Goal: Task Accomplishment & Management: Manage account settings

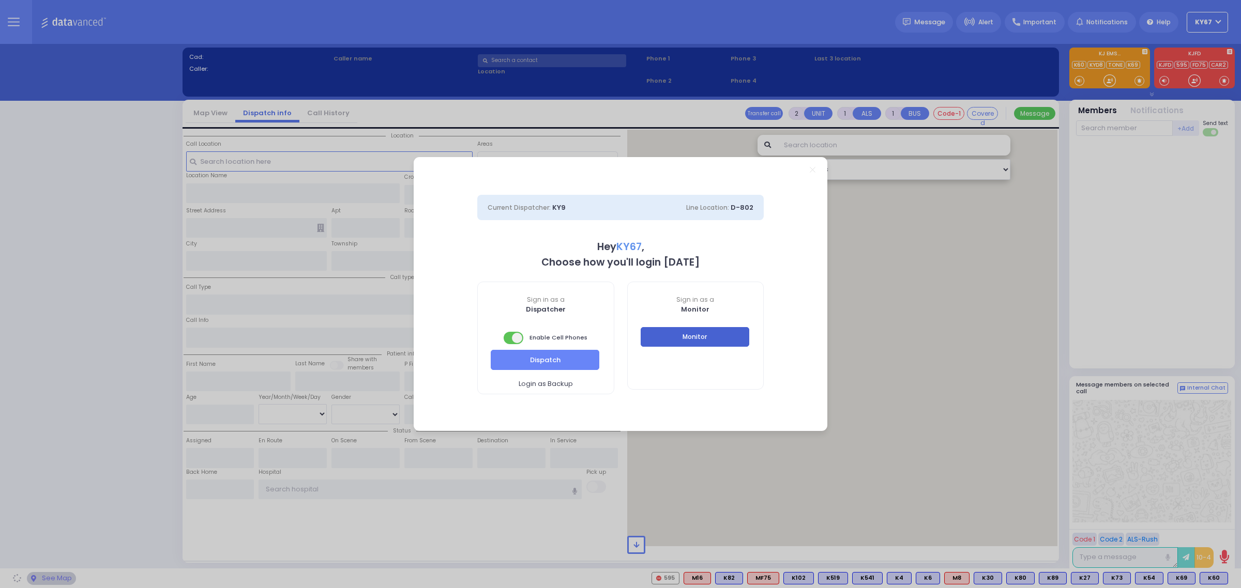
select select "9"
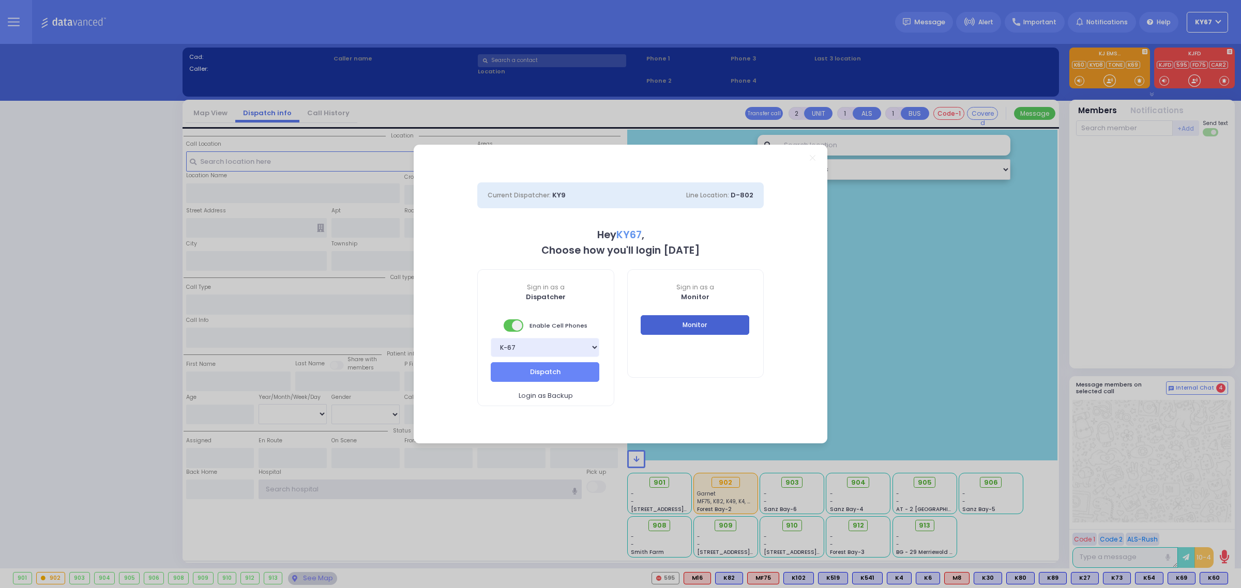
type input "Ky67"
click at [733, 332] on button "Monitor" at bounding box center [695, 325] width 109 height 20
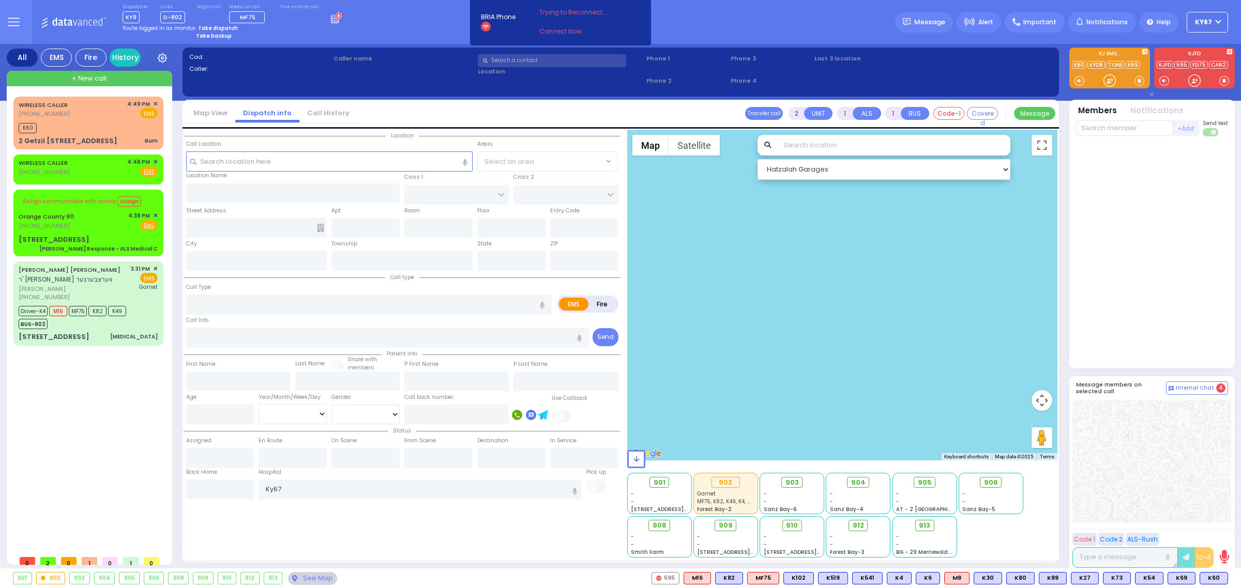
click at [14, 16] on icon at bounding box center [14, 22] width 12 height 12
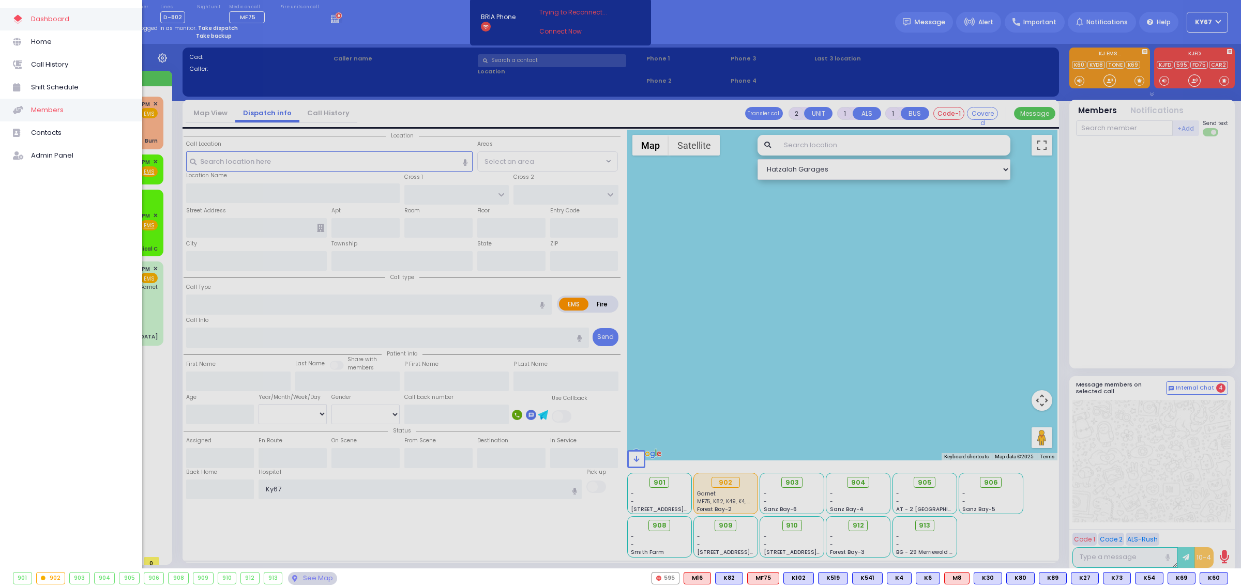
click at [52, 109] on span "Members" at bounding box center [80, 109] width 98 height 13
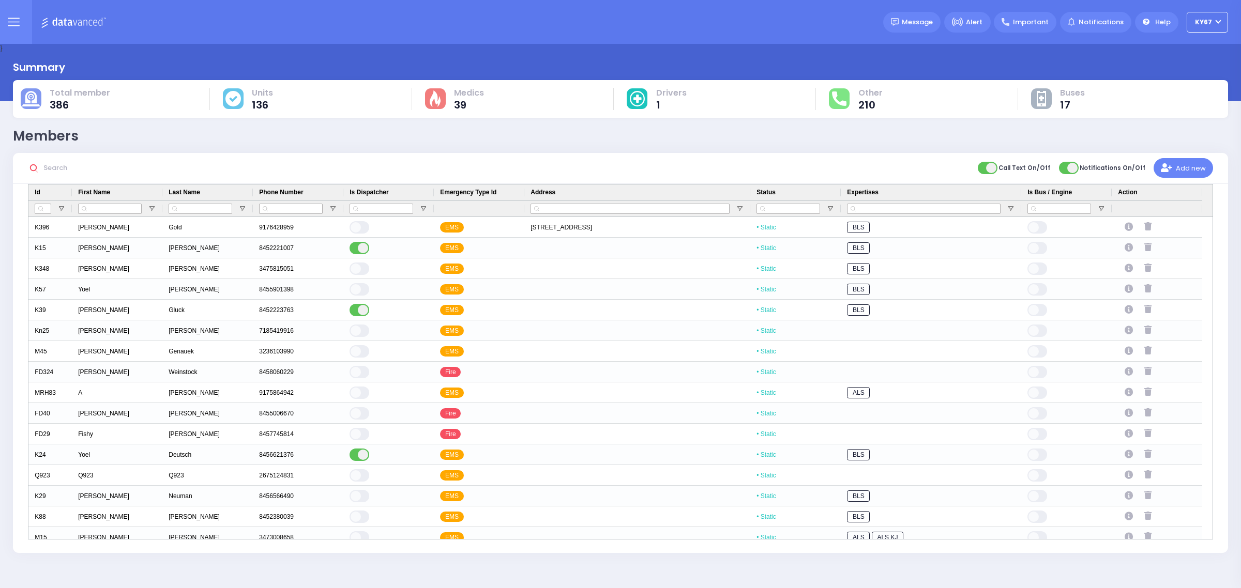
click at [45, 164] on input "text" at bounding box center [117, 168] width 155 height 20
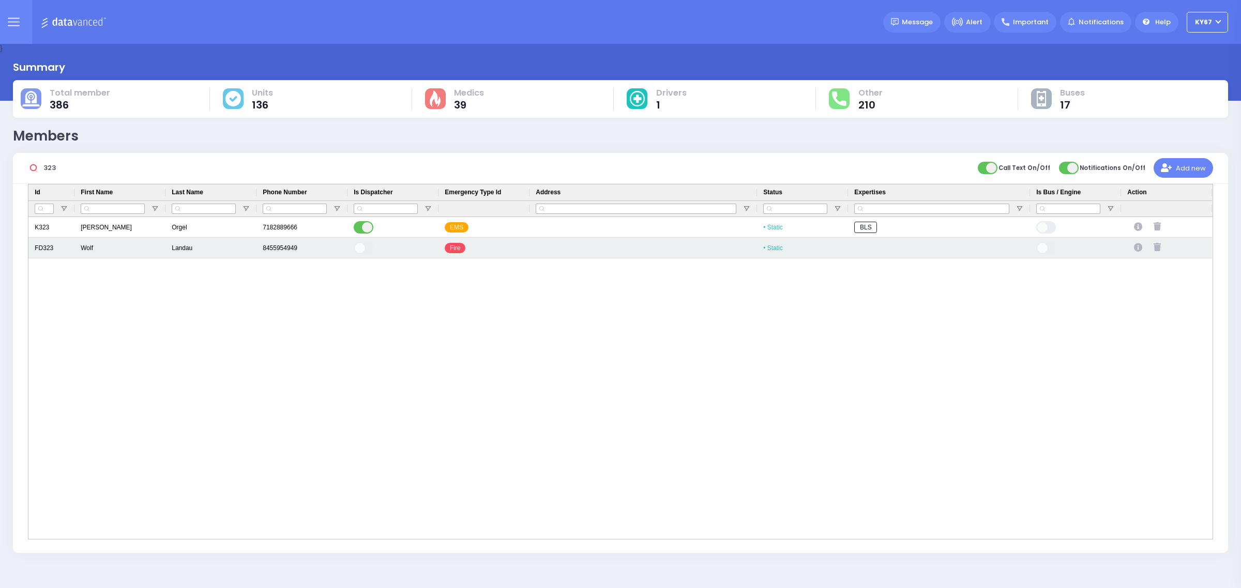
type input "323"
click at [53, 249] on div "FD323" at bounding box center [51, 248] width 46 height 21
click at [54, 249] on div "FD323" at bounding box center [51, 248] width 46 height 21
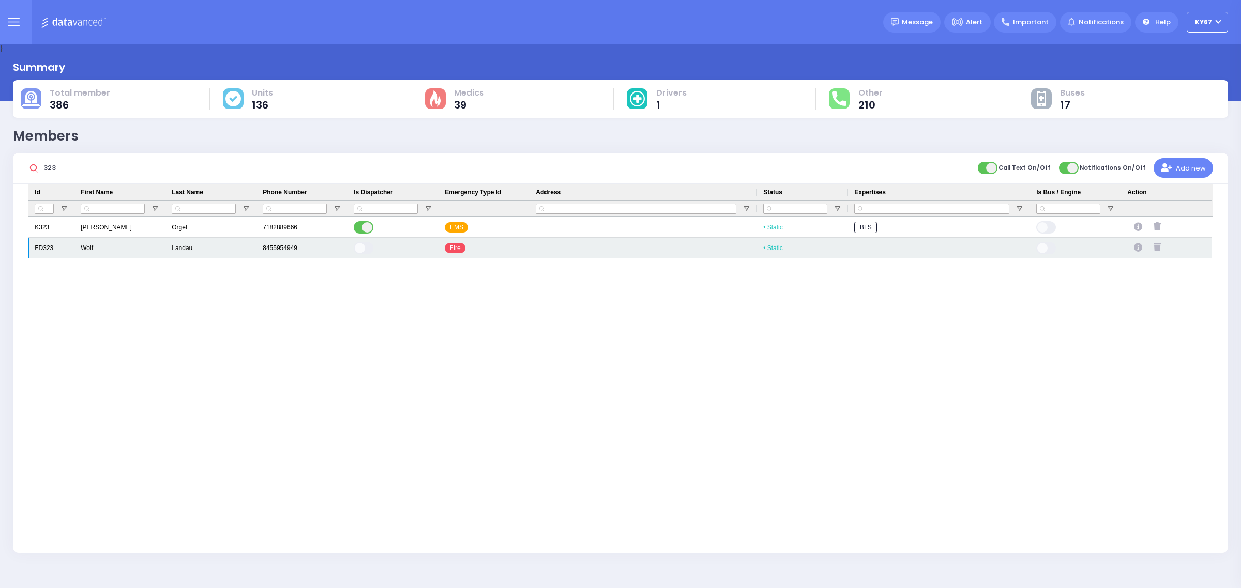
click at [54, 249] on div "FD323" at bounding box center [51, 248] width 46 height 21
click at [54, 249] on input "FD323" at bounding box center [51, 248] width 45 height 20
type input "FD49"
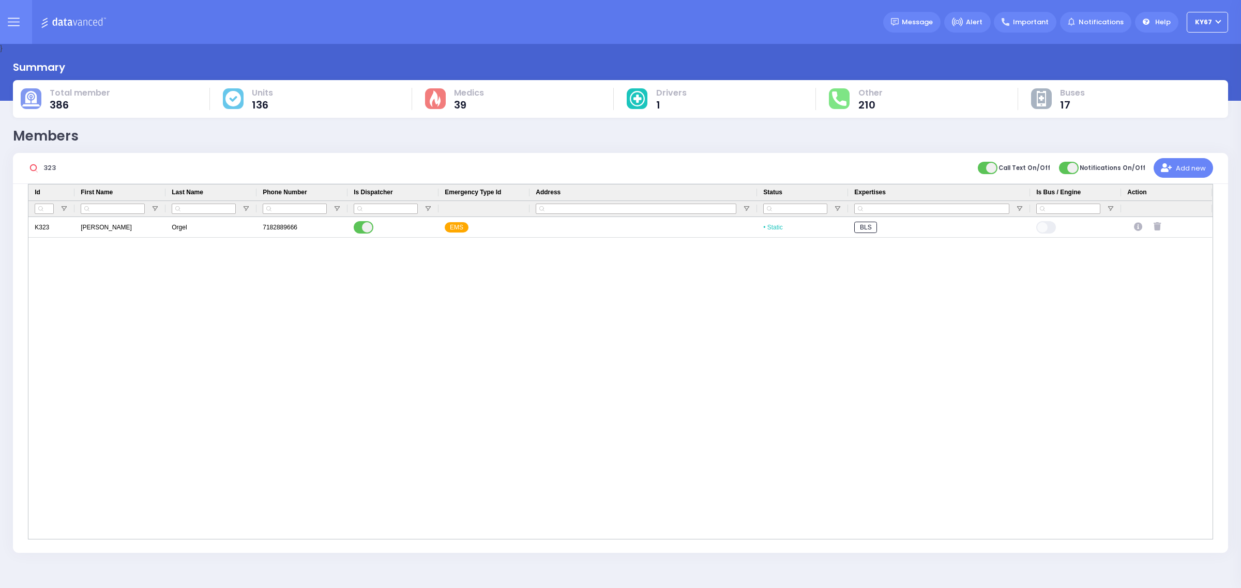
click at [64, 172] on input "323" at bounding box center [117, 168] width 155 height 20
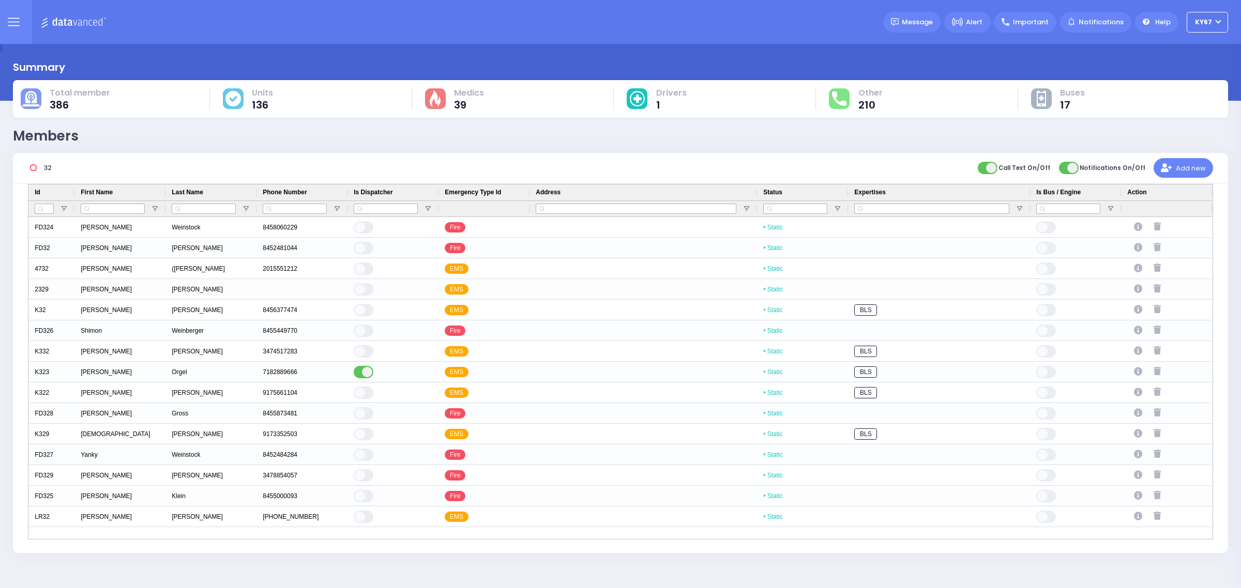
type input "3"
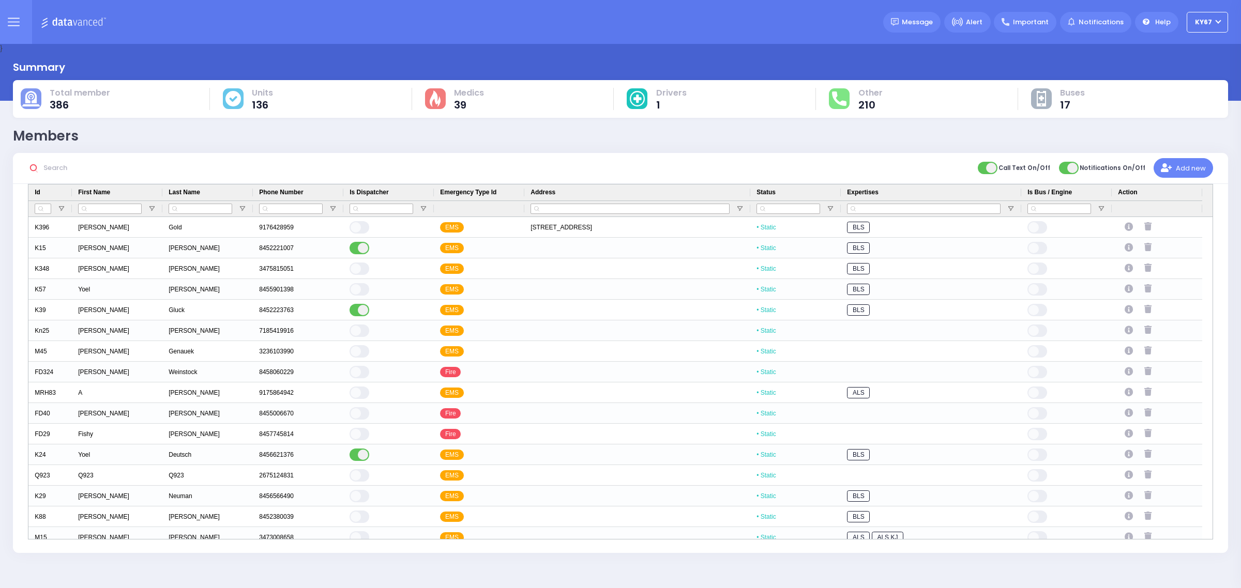
type input "9"
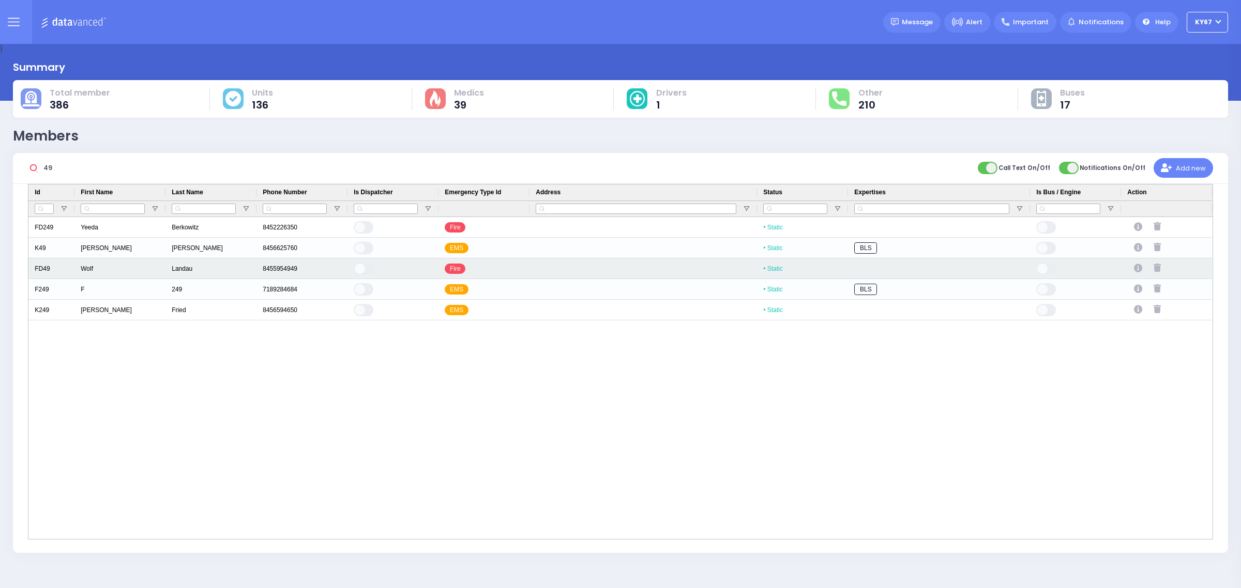
type input "49"
click at [1137, 265] on icon "Press SPACE to select this row." at bounding box center [1139, 268] width 11 height 9
select select
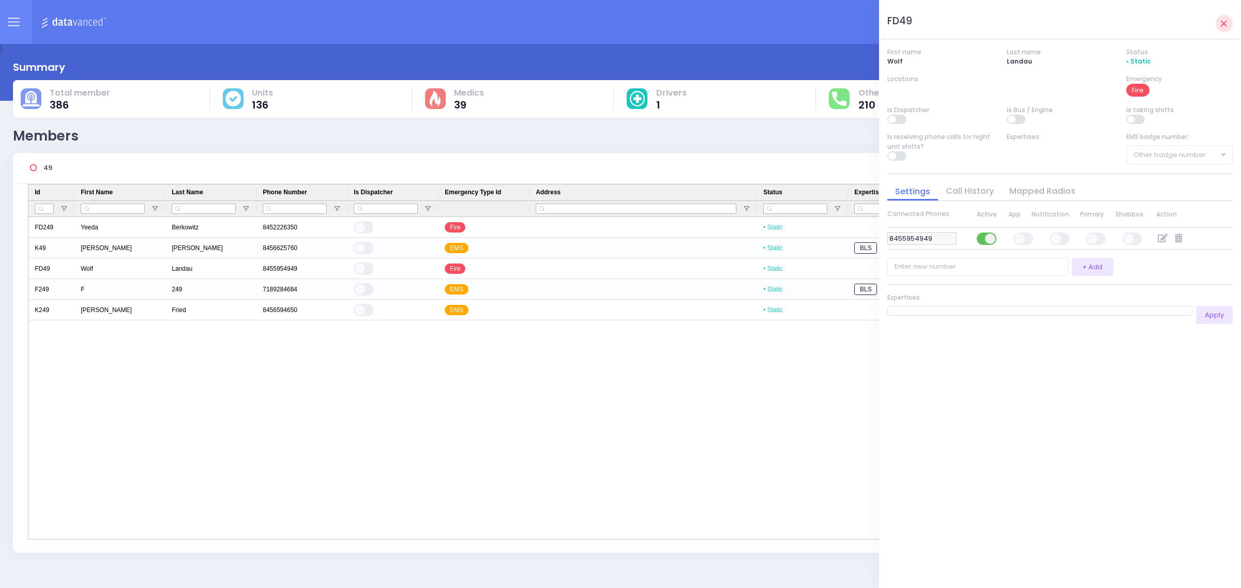
click at [960, 189] on link "Call History" at bounding box center [970, 191] width 64 height 12
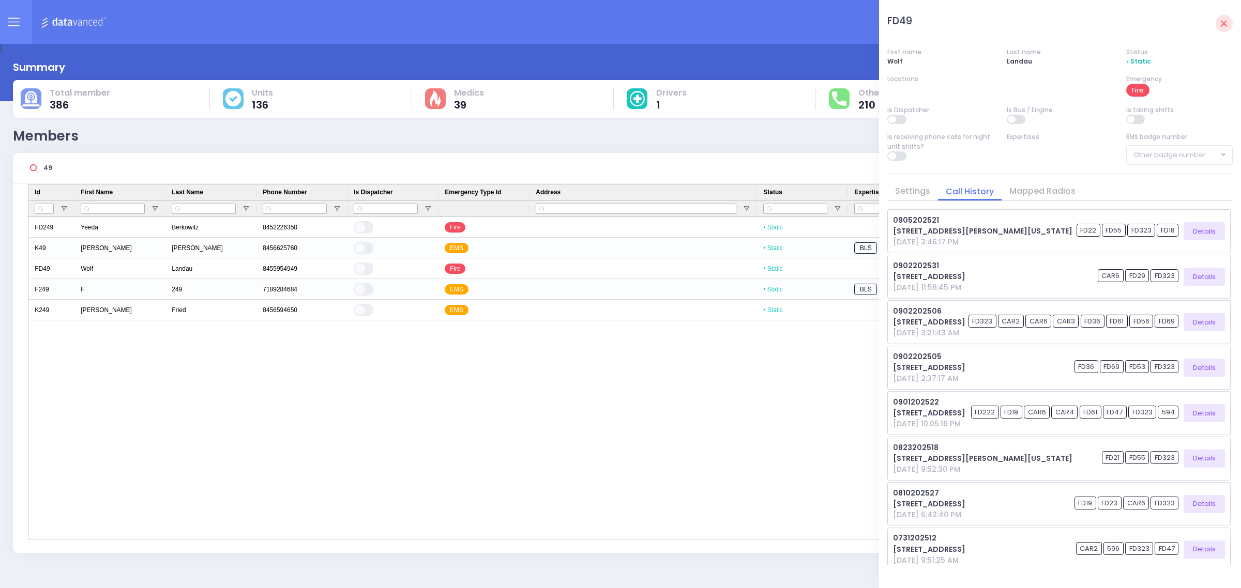
click at [1050, 192] on link "Mapped Radios" at bounding box center [1042, 191] width 82 height 12
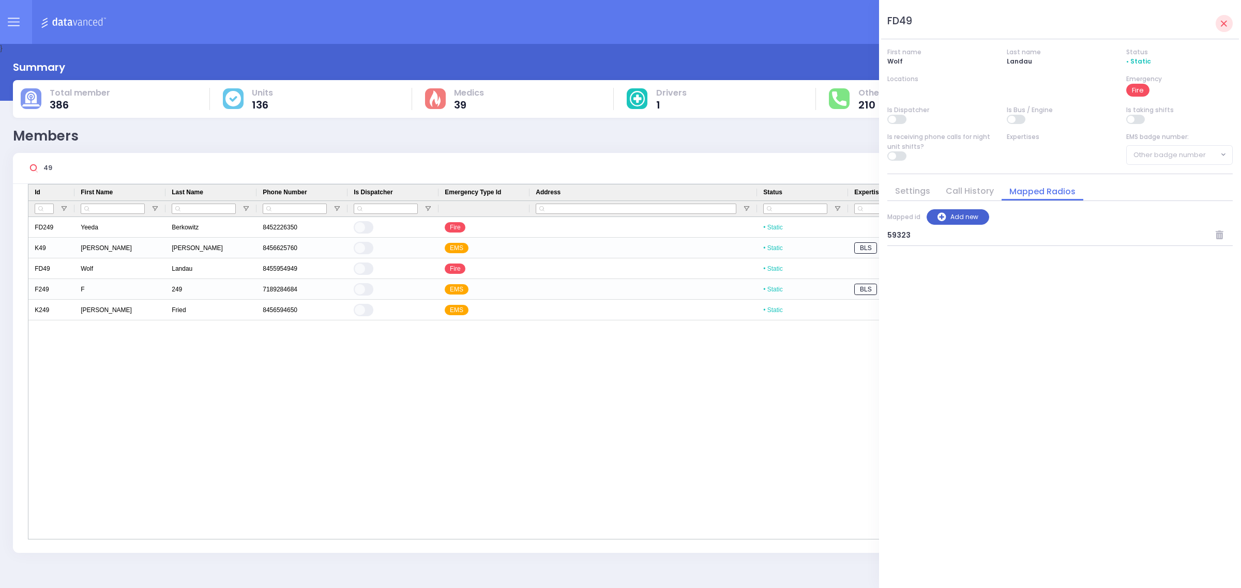
click at [965, 215] on button "Add new" at bounding box center [957, 217] width 63 height 16
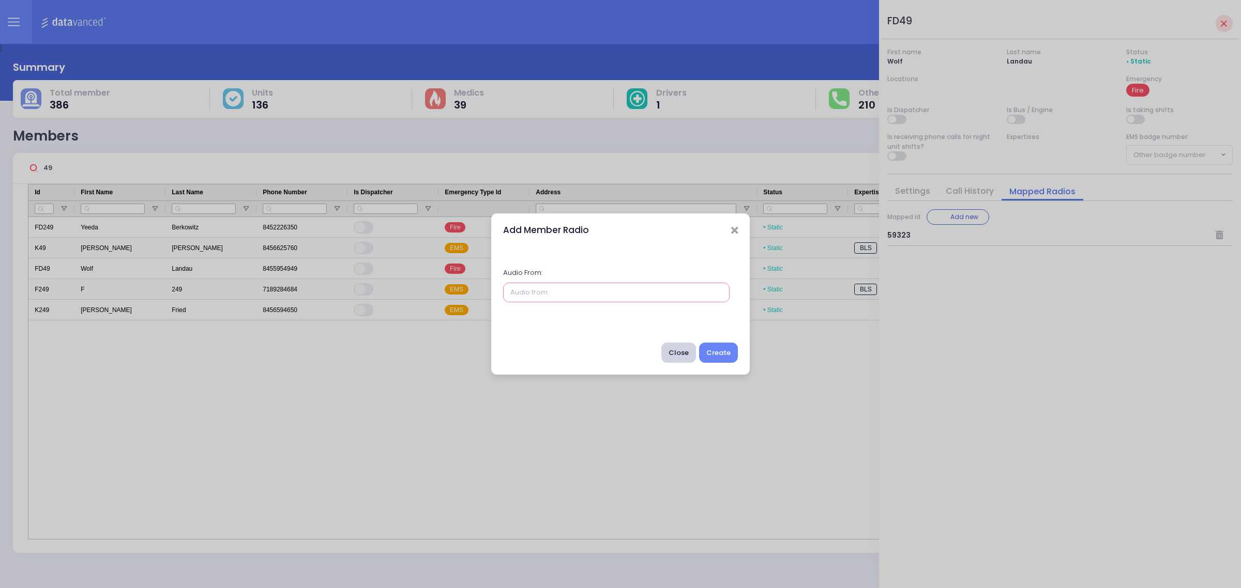
click at [564, 286] on input "text" at bounding box center [616, 293] width 226 height 20
type input "5949"
click at [714, 351] on button "Create" at bounding box center [718, 353] width 39 height 20
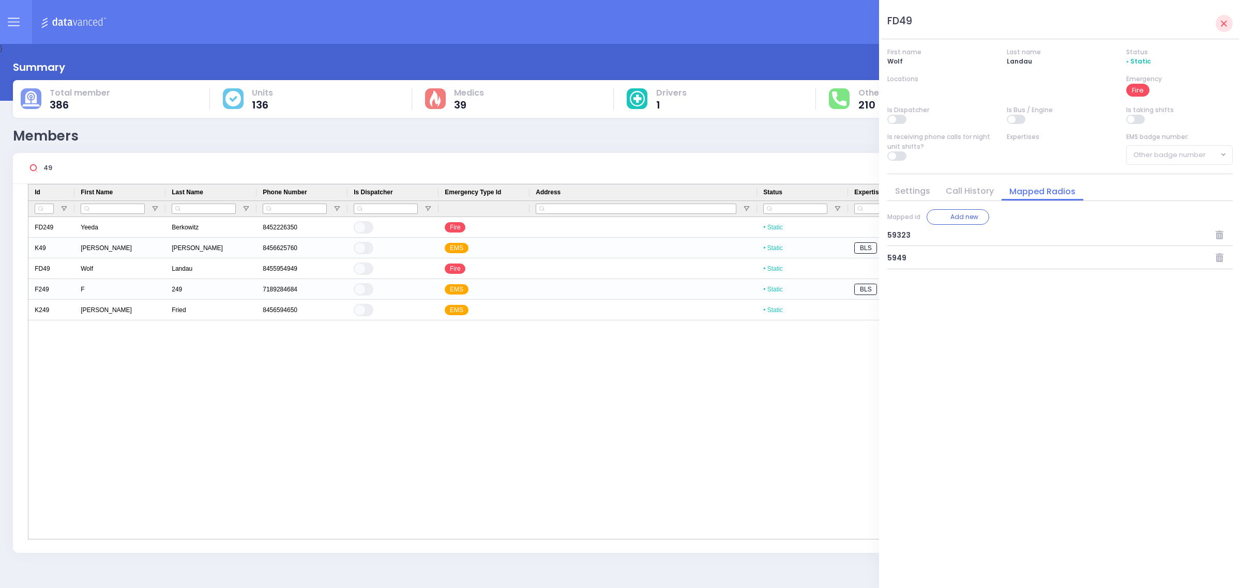
click at [1220, 236] on icon at bounding box center [1220, 235] width 10 height 9
click at [1132, 365] on div "FD49 First name Wolf Last name Landau Status • Static Locations Emergency Fire …" at bounding box center [1059, 294] width 345 height 572
click at [1223, 19] on link at bounding box center [1223, 23] width 17 height 17
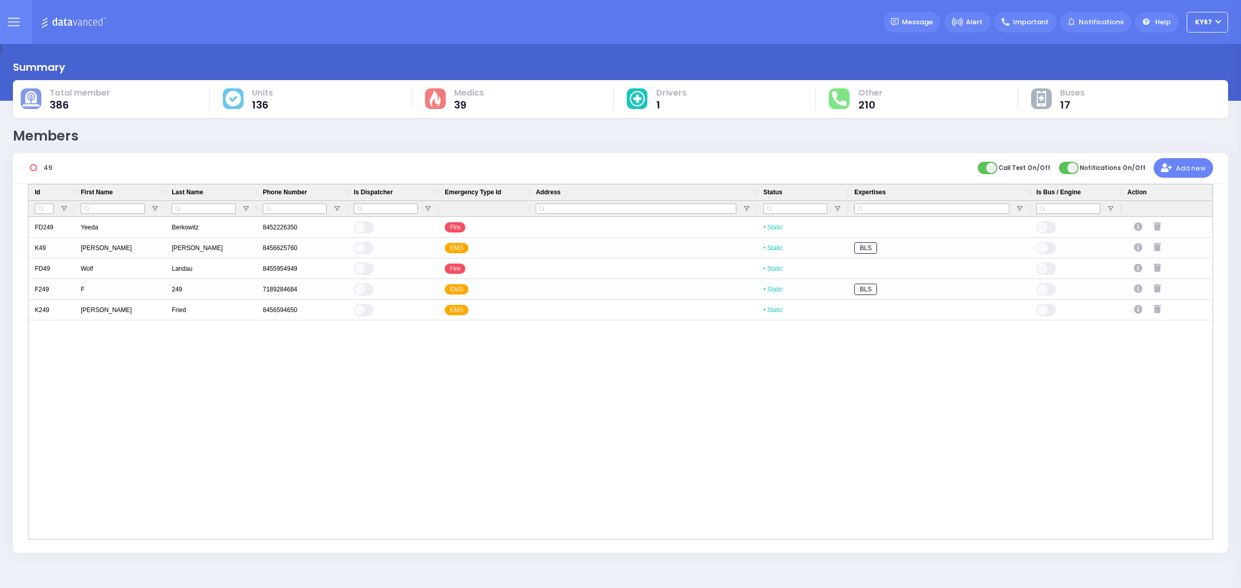
click at [538, 406] on div "FD249 Yeeda Berkowitz 8452226350 Fire • Static K49 Mordechai Kellner 8456625760…" at bounding box center [620, 378] width 1184 height 322
